Goal: Task Accomplishment & Management: Manage account settings

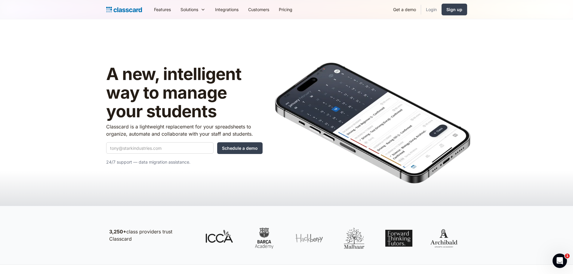
click at [433, 9] on link "Login" at bounding box center [431, 10] width 20 height 14
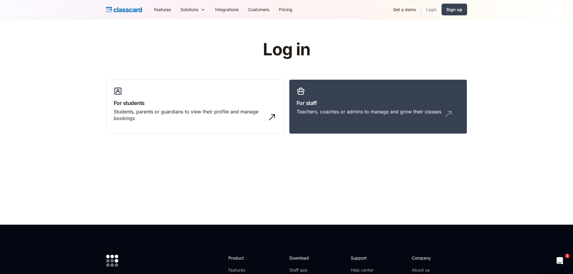
click at [435, 12] on link "Login" at bounding box center [431, 10] width 20 height 14
click at [315, 114] on div "Teachers, coaches or admins to manage and grow their classes" at bounding box center [369, 111] width 145 height 7
click at [365, 118] on div "Teachers, coaches or admins to manage and grow their classes" at bounding box center [378, 113] width 163 height 11
